Goal: Task Accomplishment & Management: Complete application form

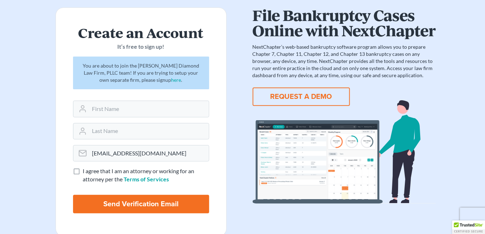
scroll to position [35, 0]
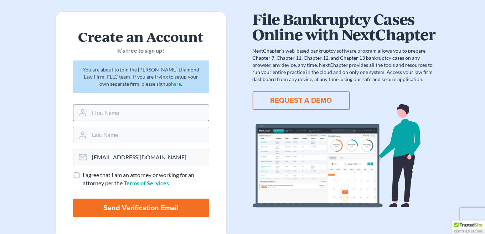
click at [117, 113] on input "text" at bounding box center [148, 113] width 119 height 16
type input "Alicia"
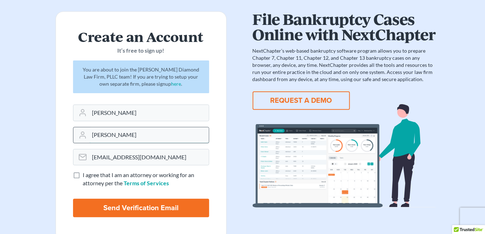
click at [119, 138] on input "Rispoli" at bounding box center [148, 136] width 119 height 16
type input "R"
click at [118, 135] on input "text" at bounding box center [148, 136] width 119 height 16
type input "Rispoli"
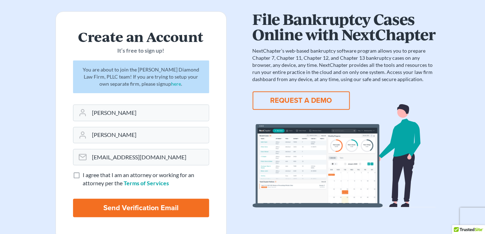
click at [83, 174] on label "I agree that I am an attorney or working for an attorney per the Terms of Servi…" at bounding box center [146, 179] width 126 height 16
click at [86, 174] on input "I agree that I am an attorney or working for an attorney per the Terms of Servi…" at bounding box center [88, 173] width 5 height 5
checkbox input "true"
click at [145, 209] on input "Send Verification Email" at bounding box center [141, 208] width 136 height 19
type input "Thinking..."
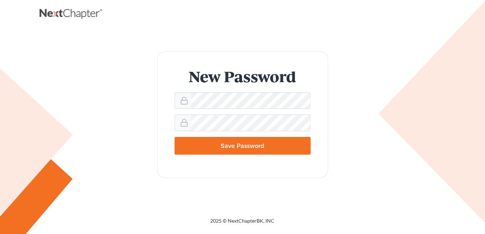
click at [128, 79] on div "New Password Save Password" at bounding box center [243, 114] width 392 height 127
click at [122, 123] on div "New Password Save Password" at bounding box center [243, 114] width 392 height 127
click at [266, 148] on input "Save Password" at bounding box center [243, 146] width 136 height 18
type input "Thinking..."
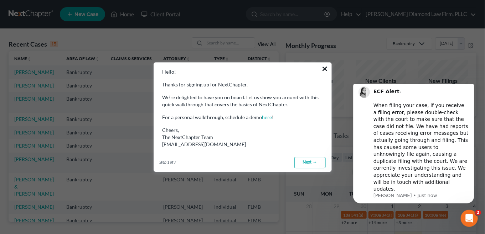
click at [325, 66] on button "×" at bounding box center [325, 68] width 7 height 11
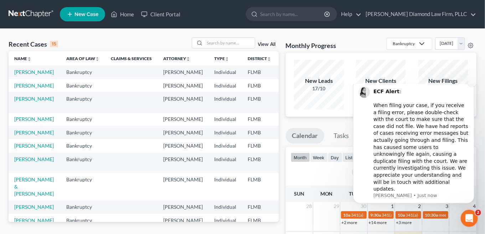
click at [471, 84] on icon "Dismiss notification" at bounding box center [472, 82] width 4 height 4
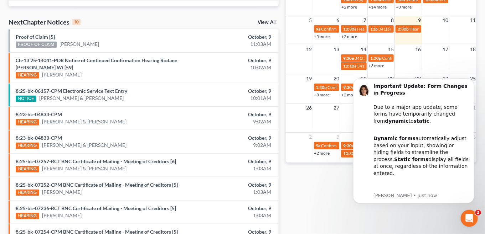
scroll to position [212, 0]
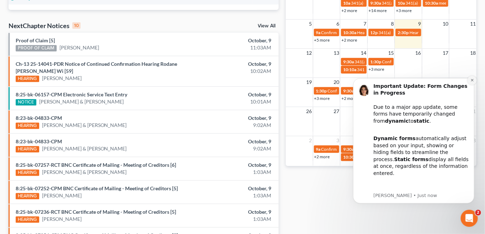
click at [473, 83] on button "Dismiss notification" at bounding box center [471, 80] width 9 height 9
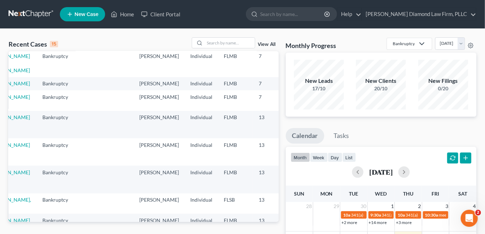
scroll to position [123, 24]
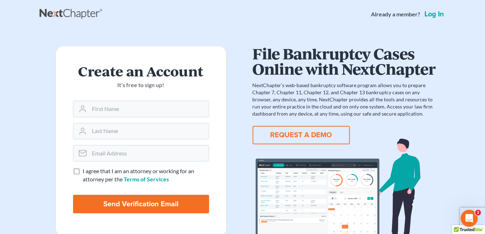
click at [438, 14] on link "Log in" at bounding box center [434, 14] width 22 height 7
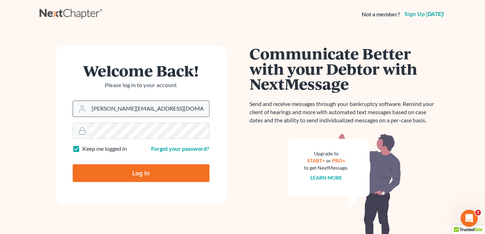
click at [165, 109] on input "alicia@nagerlaw.com" at bounding box center [149, 109] width 120 height 16
drag, startPoint x: 169, startPoint y: 102, endPoint x: 69, endPoint y: 114, distance: 100.1
click at [69, 114] on form "Welcome Back! Please log in to your account Email Address alicia@nagerlaw.com P…" at bounding box center [141, 125] width 171 height 159
paste input "bankruptcyparalegal@attorneydebtfighters"
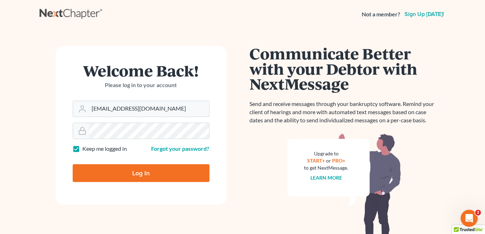
type input "[EMAIL_ADDRESS][DOMAIN_NAME]"
click at [62, 133] on form "Welcome Back! Please log in to your account Email Address bankruptcyparalegal@a…" at bounding box center [141, 125] width 171 height 159
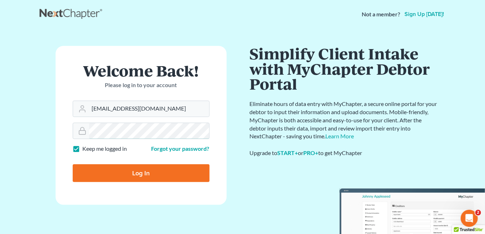
click at [73, 165] on input "Log In" at bounding box center [141, 174] width 137 height 18
type input "Thinking..."
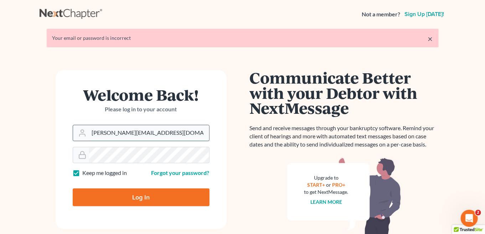
drag, startPoint x: 145, startPoint y: 132, endPoint x: 73, endPoint y: 136, distance: 72.8
click at [73, 136] on div "[PERSON_NAME][EMAIL_ADDRESS][DOMAIN_NAME]" at bounding box center [141, 133] width 137 height 16
paste input "[EMAIL_ADDRESS]orneydebtfighters"
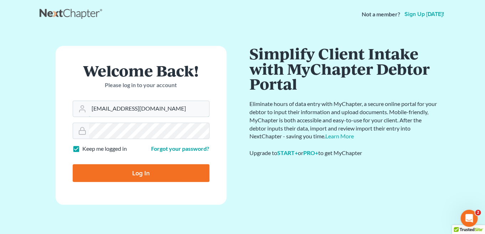
type input "[EMAIL_ADDRESS][DOMAIN_NAME]"
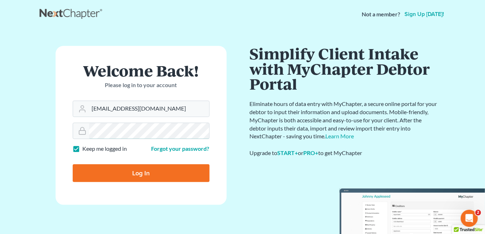
scroll to position [0, 0]
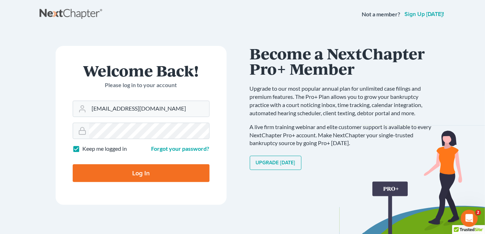
click at [140, 172] on input "Log In" at bounding box center [141, 174] width 137 height 18
type input "Thinking..."
drag, startPoint x: 91, startPoint y: 112, endPoint x: 164, endPoint y: 112, distance: 73.8
click at [164, 112] on input "[PERSON_NAME][EMAIL_ADDRESS][DOMAIN_NAME]" at bounding box center [149, 109] width 120 height 16
paste input "[EMAIL_ADDRESS]orneydebtfighters"
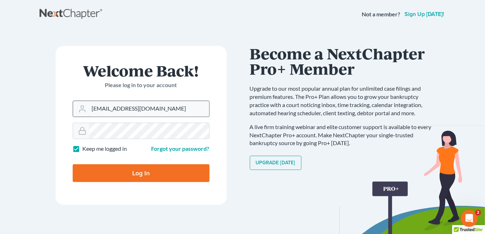
scroll to position [0, 17]
type input "[EMAIL_ADDRESS][DOMAIN_NAME]"
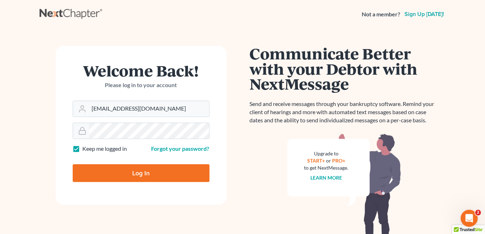
click at [150, 172] on input "Log In" at bounding box center [141, 174] width 137 height 18
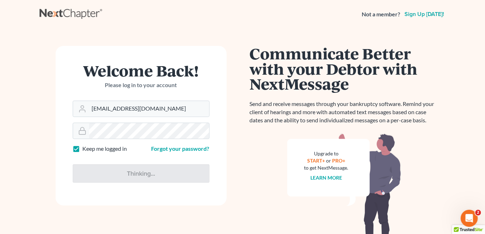
type input "Thinking..."
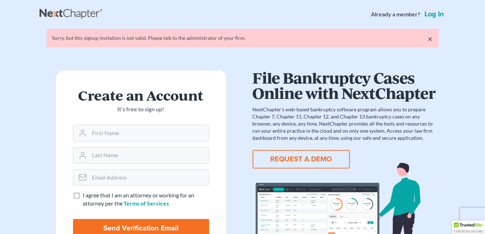
click at [433, 14] on link "Log in" at bounding box center [434, 14] width 22 height 7
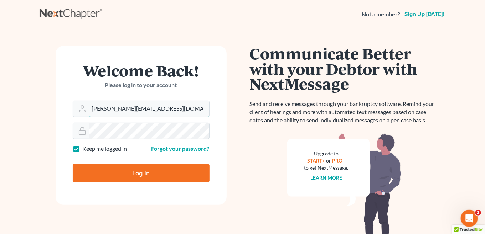
drag, startPoint x: 153, startPoint y: 109, endPoint x: 54, endPoint y: 118, distance: 99.1
click at [54, 118] on div "Welcome Back! Please log in to your account Email Address [PERSON_NAME][EMAIL_A…" at bounding box center [141, 152] width 203 height 212
paste input "bankruptcyparalegal@attorneydebtfighters"
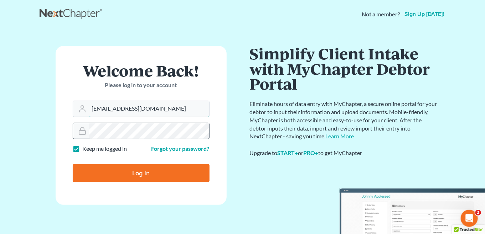
type input "bankruptcyparalegal@attorneydebtfighters.com"
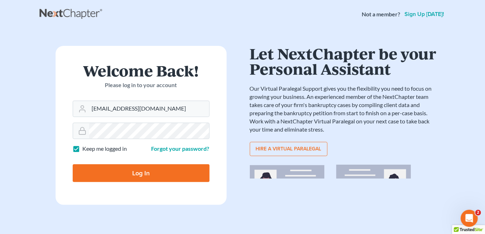
click at [145, 168] on input "Log In" at bounding box center [141, 174] width 137 height 18
type input "Thinking..."
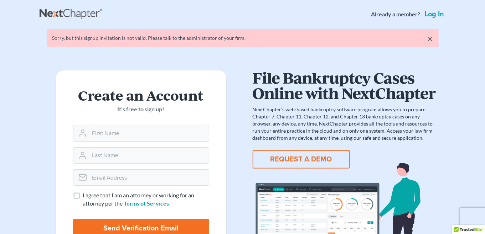
click at [434, 15] on link "Log in" at bounding box center [434, 14] width 22 height 7
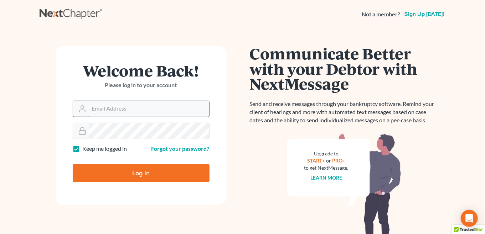
type input "[PERSON_NAME][EMAIL_ADDRESS][DOMAIN_NAME]"
drag, startPoint x: 175, startPoint y: 112, endPoint x: 60, endPoint y: 122, distance: 115.9
click at [60, 122] on form "Welcome Back! Please log in to your account Email Address alicia@nagerlaw.com P…" at bounding box center [141, 125] width 171 height 159
paste input "bankruptcyparalegal@attorneydebtfighters.com"
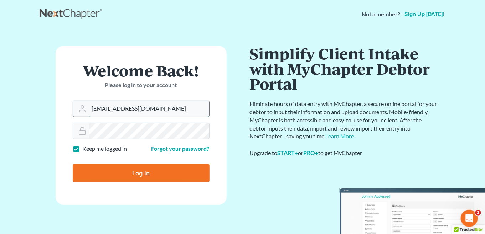
click at [101, 109] on input "[EMAIL_ADDRESS][DOMAIN_NAME]" at bounding box center [149, 109] width 120 height 16
type input "[EMAIL_ADDRESS][DOMAIN_NAME]"
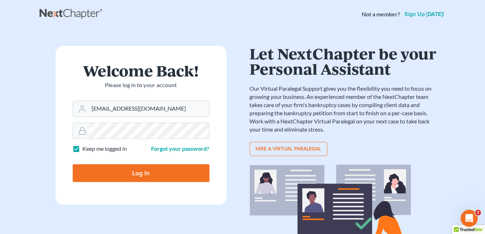
click at [150, 177] on input "Log In" at bounding box center [141, 174] width 137 height 18
type input "Thinking..."
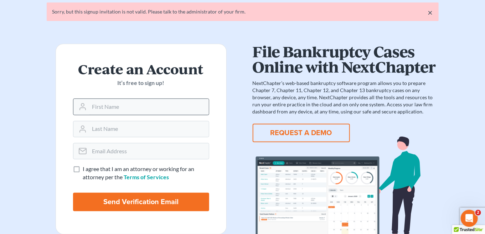
scroll to position [27, 0]
